Goal: Task Accomplishment & Management: Use online tool/utility

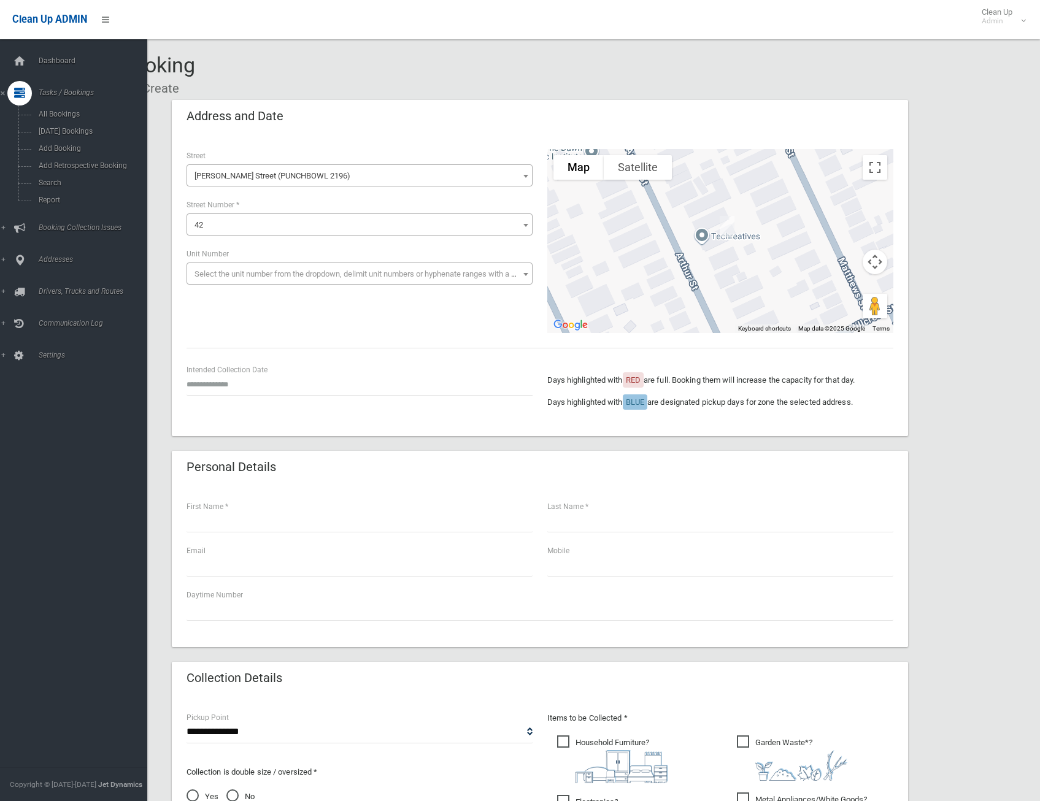
select select "**"
click at [70, 150] on span "Add Booking" at bounding box center [90, 148] width 111 height 9
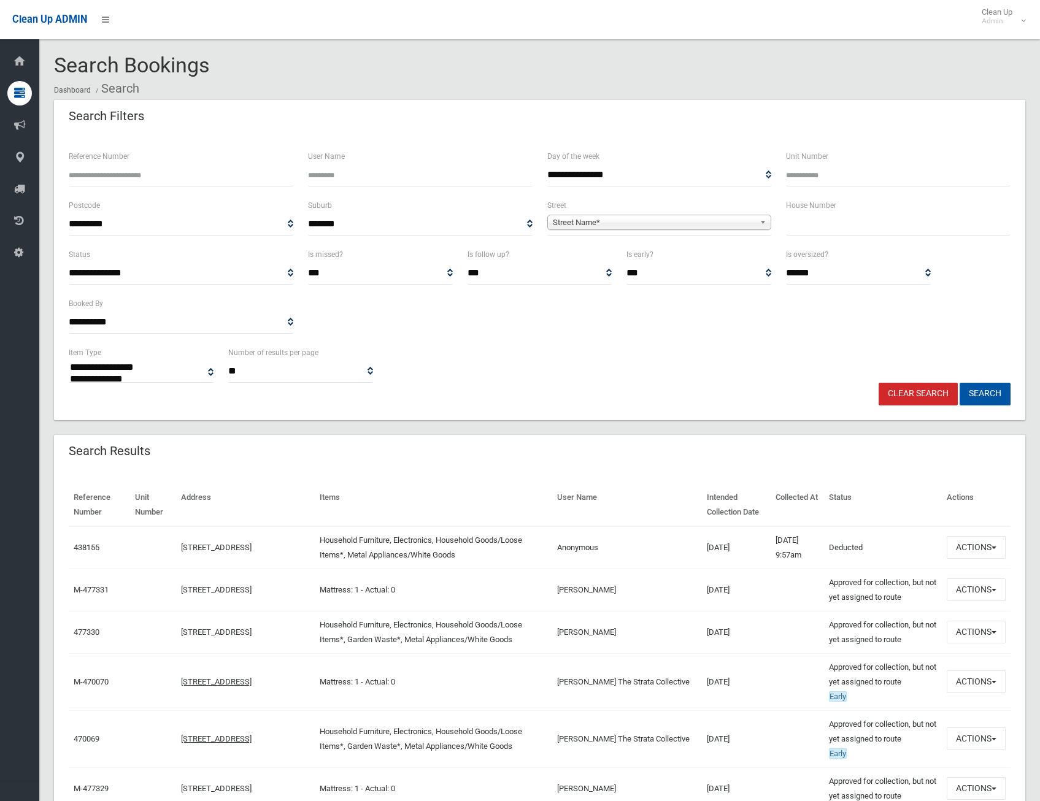
select select
click at [821, 226] on input "text" at bounding box center [898, 224] width 224 height 23
type input "*"
click at [621, 221] on span "Street Name*" at bounding box center [654, 222] width 202 height 15
type input "******"
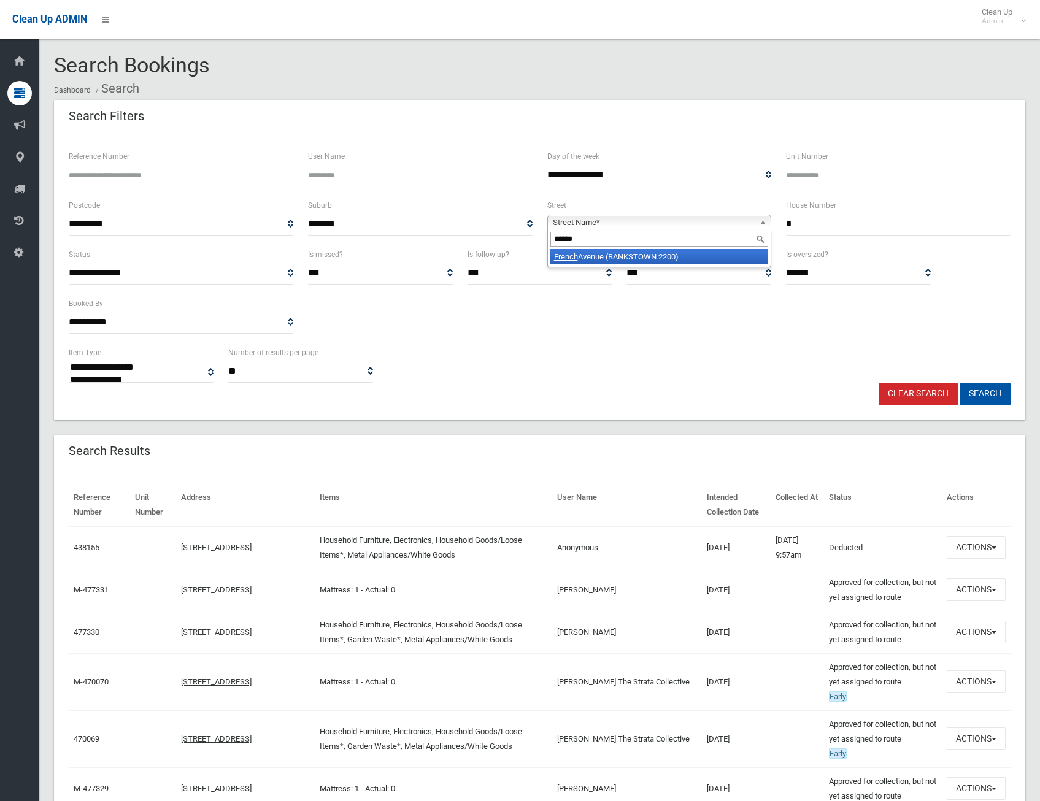
click at [613, 253] on li "French Avenue (BANKSTOWN 2200)" at bounding box center [659, 256] width 218 height 15
click at [988, 391] on button "Search" at bounding box center [984, 394] width 51 height 23
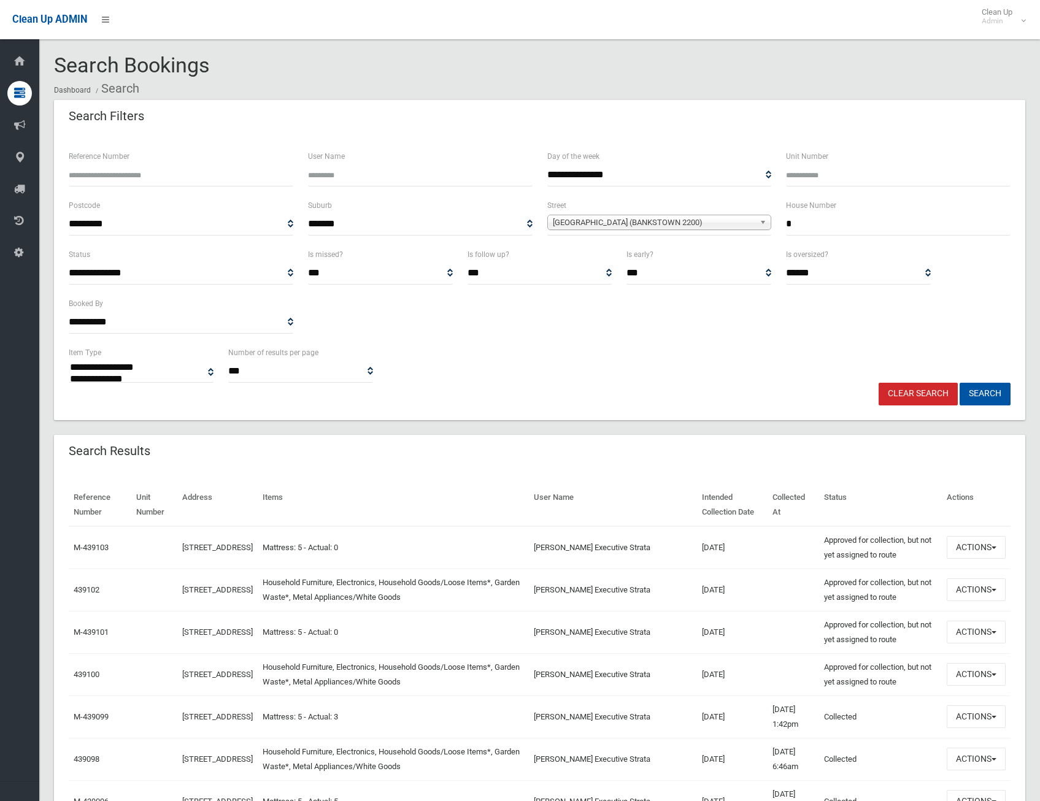
select select
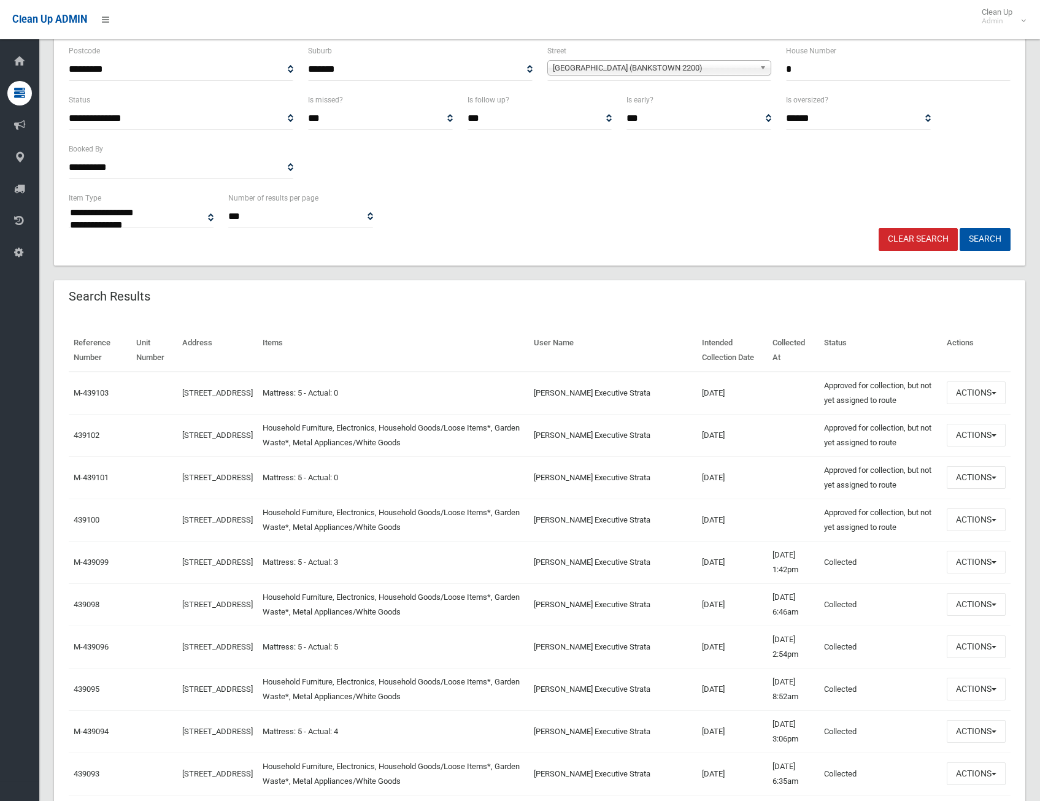
scroll to position [184, 0]
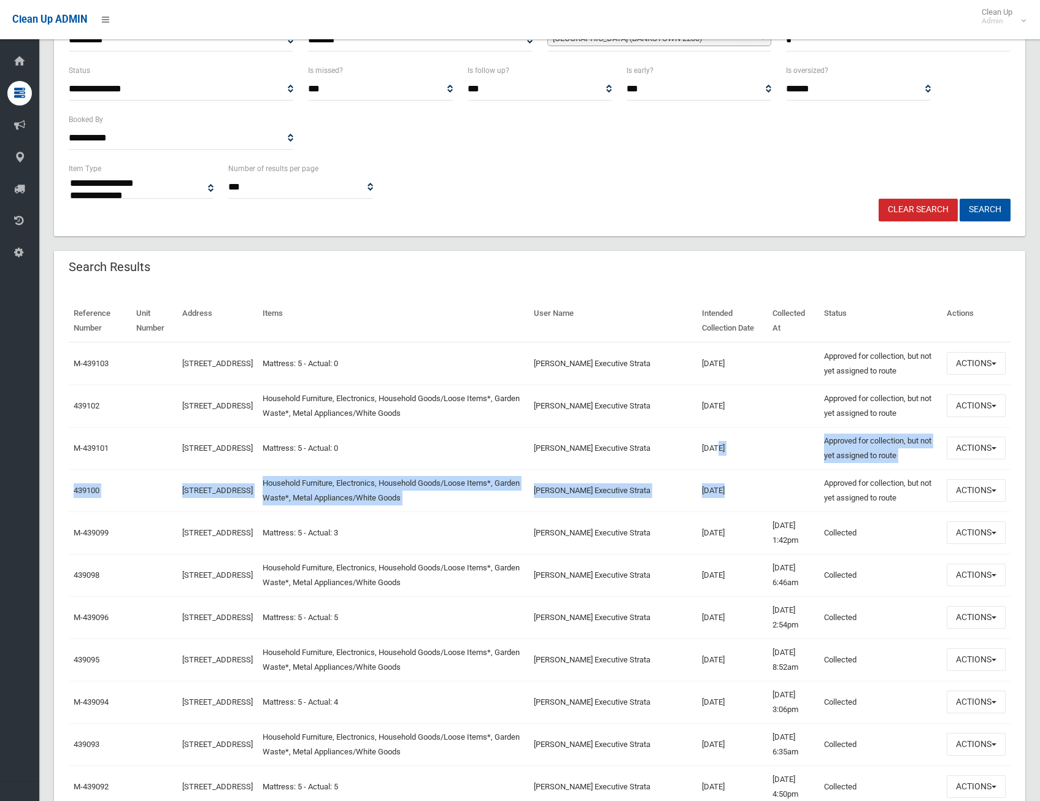
drag, startPoint x: 762, startPoint y: 496, endPoint x: 700, endPoint y: 443, distance: 81.4
click at [732, 474] on td "20/10/2025" at bounding box center [732, 490] width 71 height 42
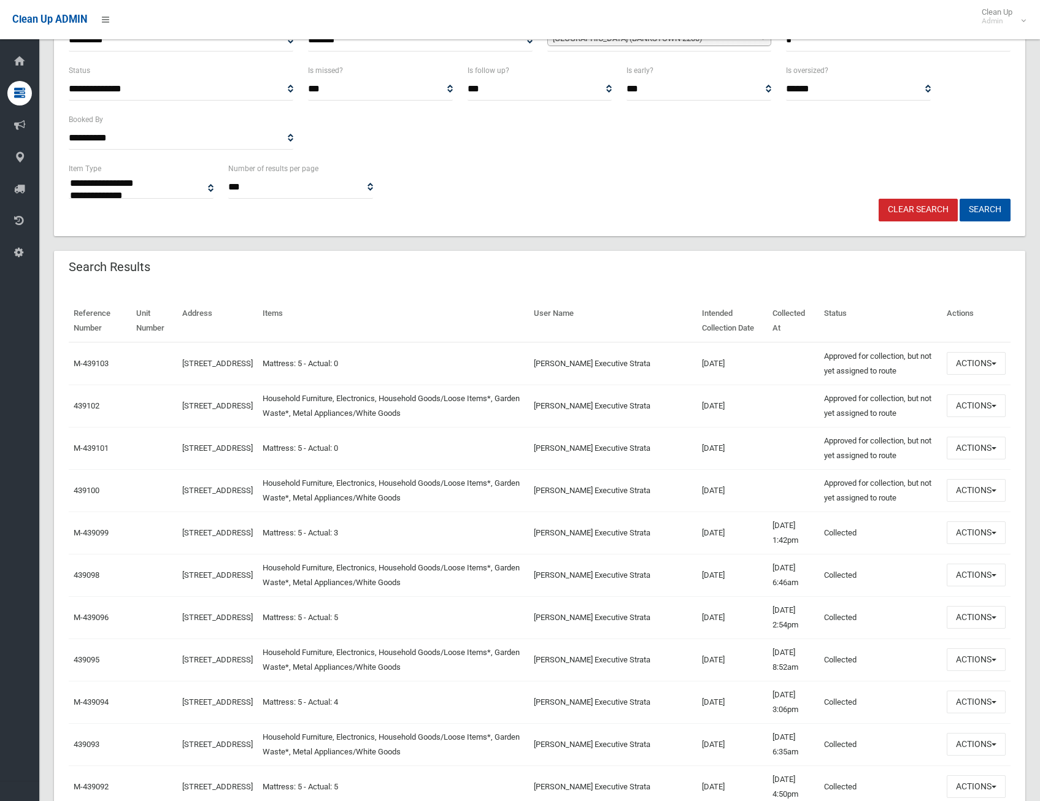
drag, startPoint x: 744, startPoint y: 496, endPoint x: 673, endPoint y: 431, distance: 95.9
drag, startPoint x: 673, startPoint y: 431, endPoint x: 791, endPoint y: 407, distance: 119.4
click at [791, 407] on td at bounding box center [793, 406] width 52 height 42
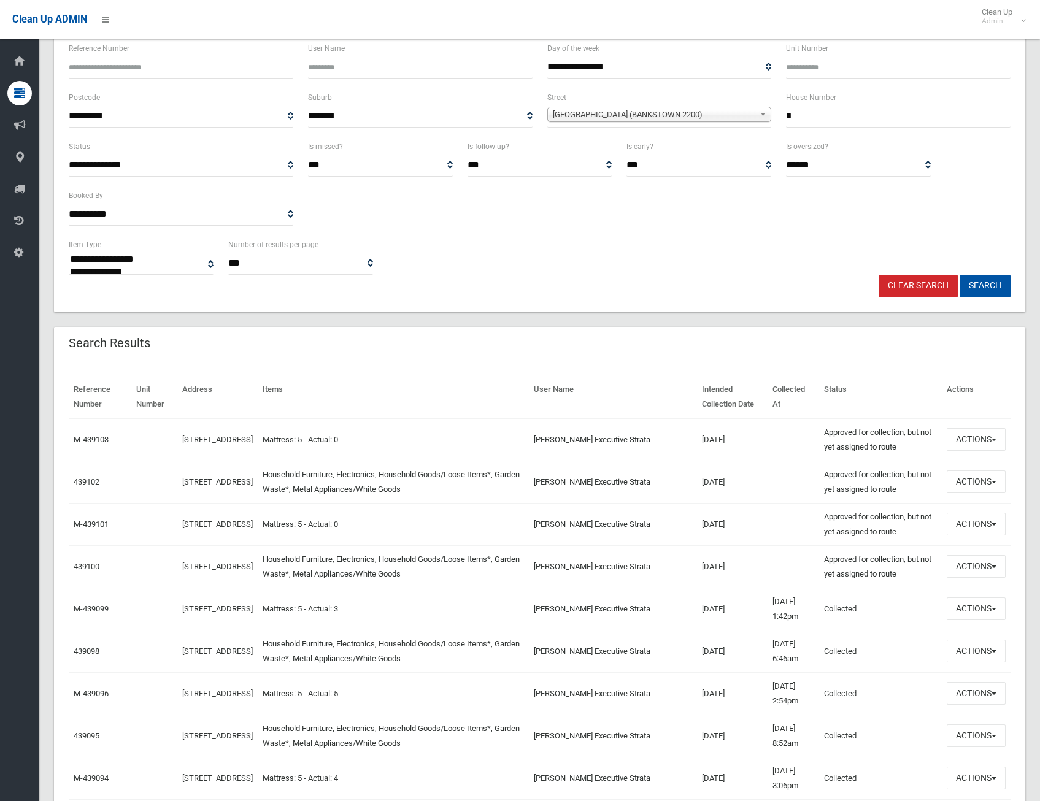
scroll to position [0, 0]
